Goal: Navigation & Orientation: Find specific page/section

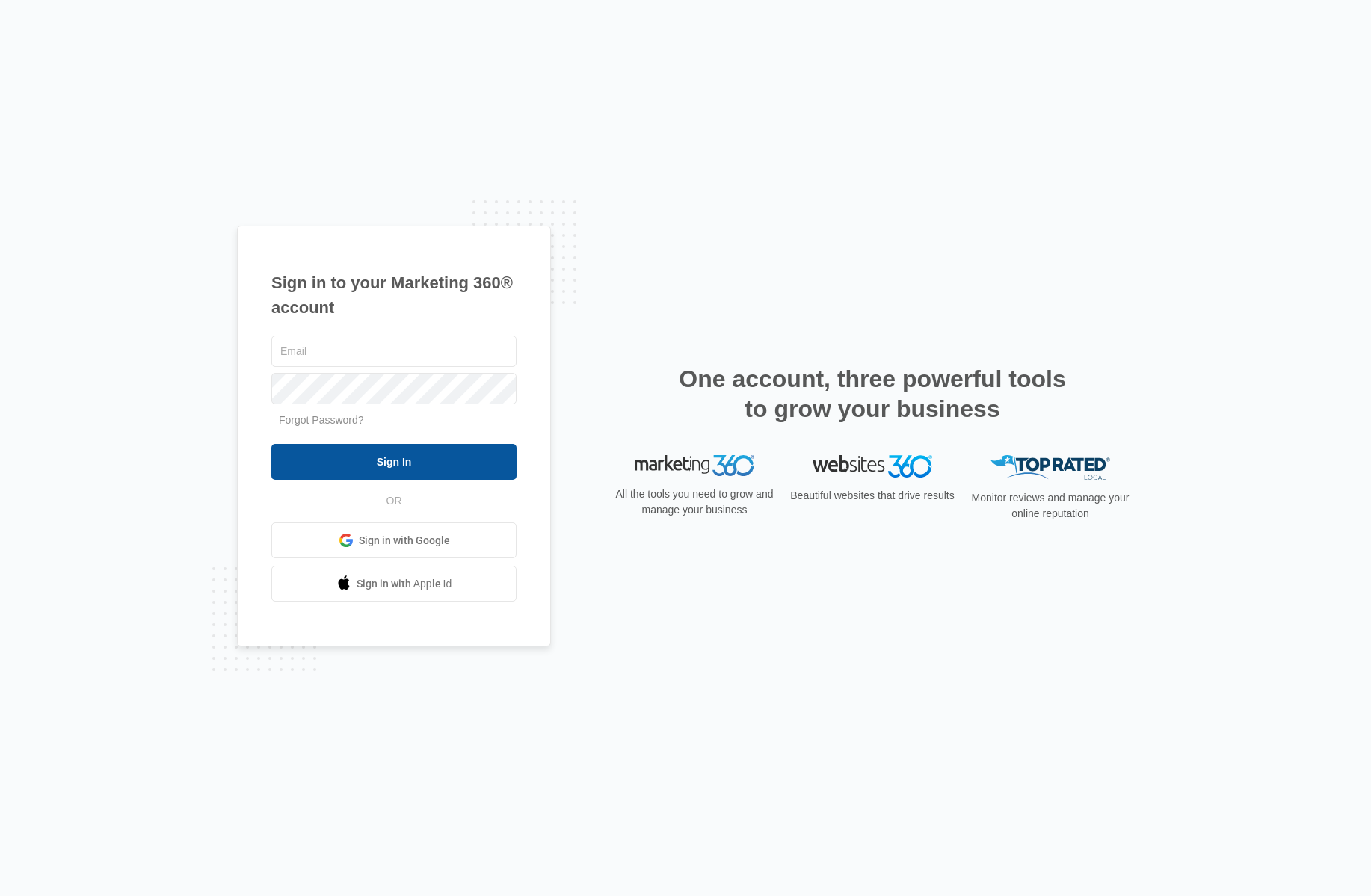
type input "[PERSON_NAME][EMAIL_ADDRESS][DOMAIN_NAME]"
click at [356, 468] on input "Sign In" at bounding box center [393, 461] width 245 height 36
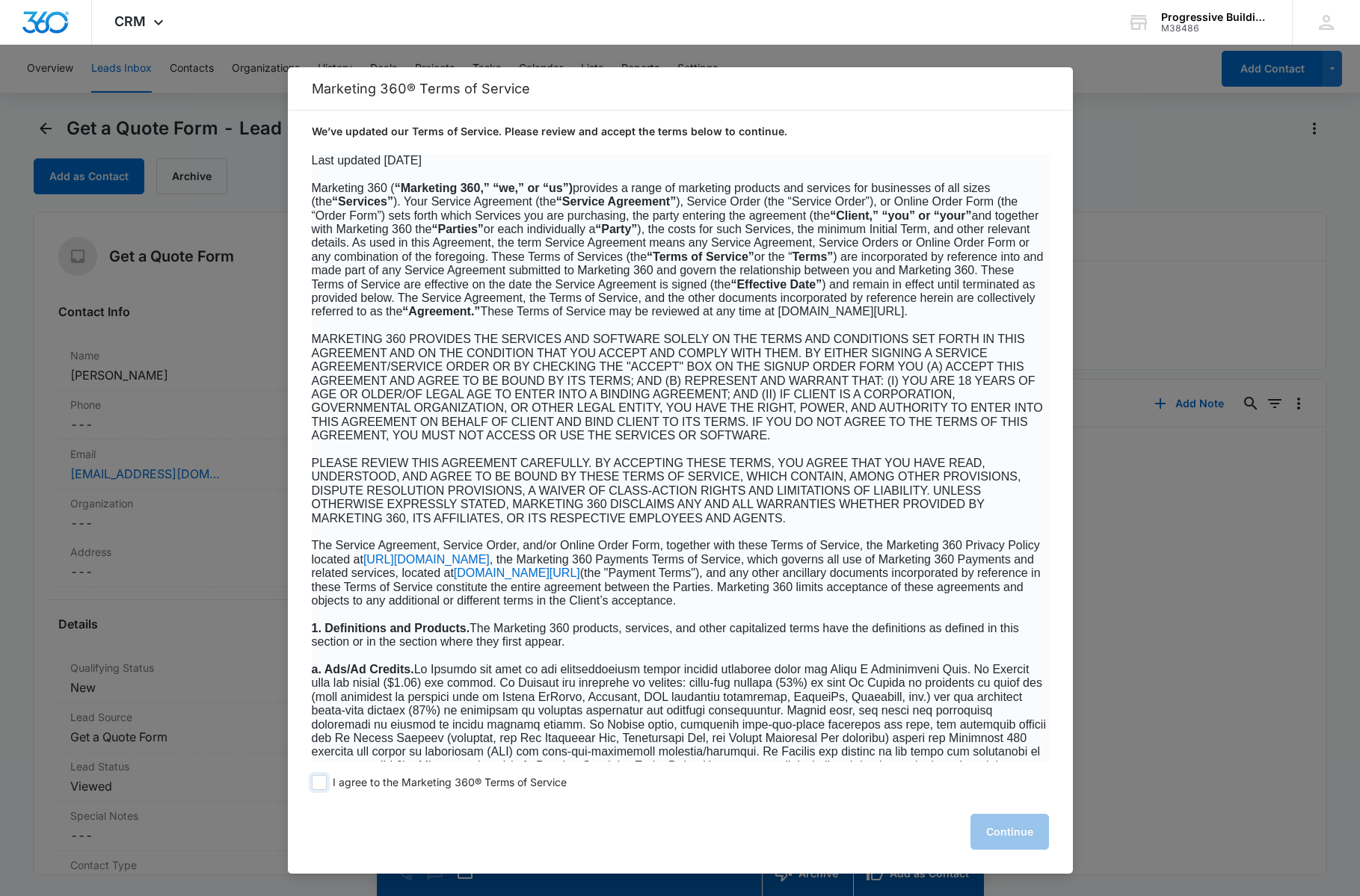
click at [324, 783] on span at bounding box center [319, 782] width 15 height 15
click at [324, 783] on input "I agree to the Marketing 360® Terms of Service" at bounding box center [319, 782] width 15 height 15
checkbox input "true"
click at [1013, 831] on button "Continue" at bounding box center [1010, 832] width 78 height 36
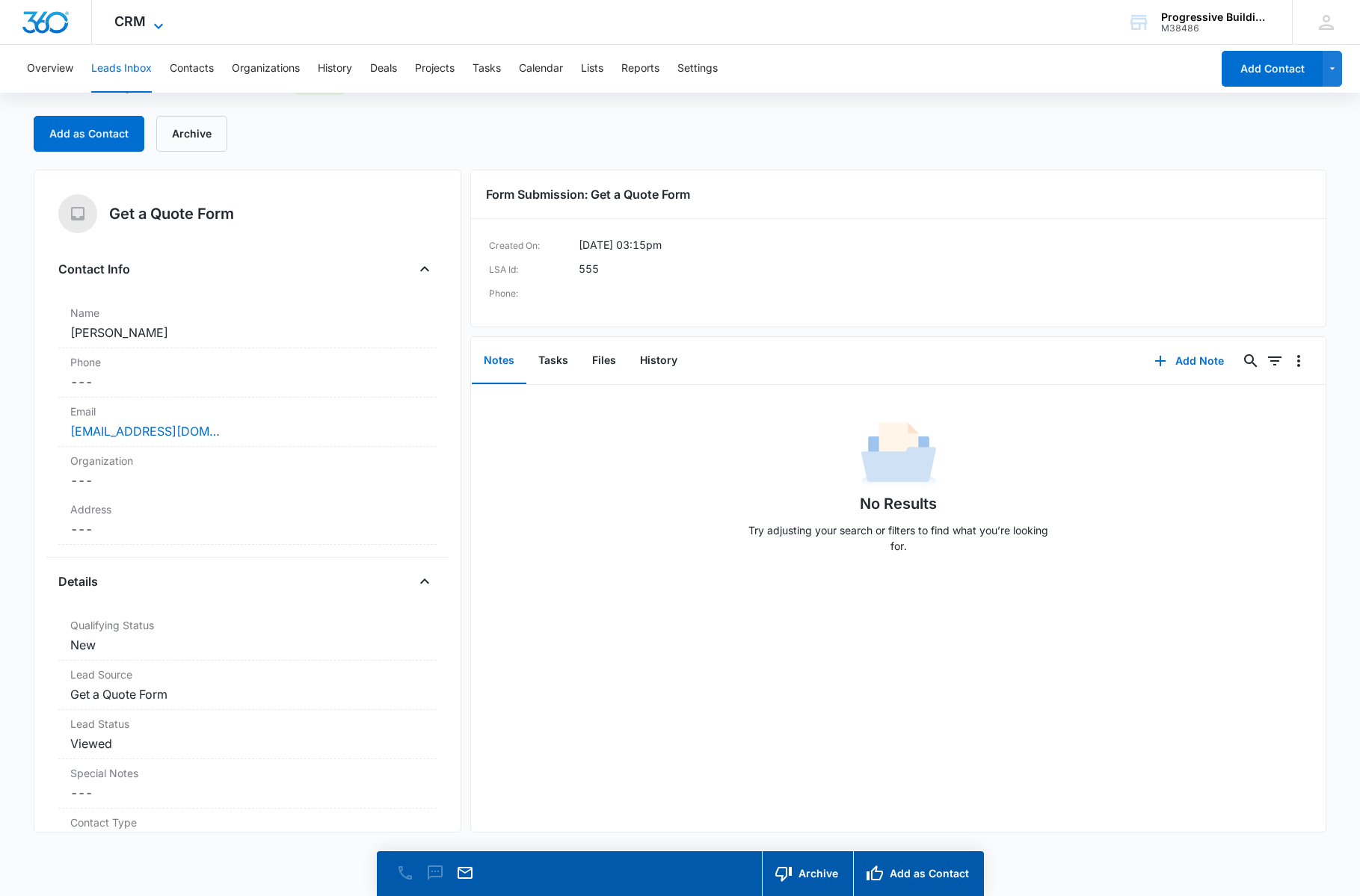
click at [138, 26] on span "CRM" at bounding box center [130, 22] width 32 height 16
